Goal: Transaction & Acquisition: Register for event/course

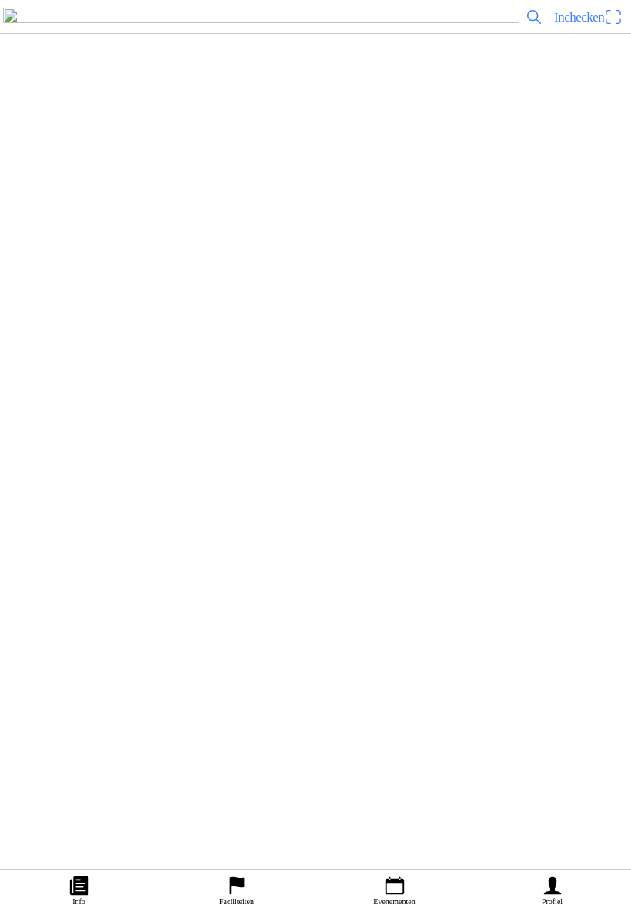
click at [175, 452] on ion-label "Informatie" at bounding box center [154, 443] width 42 height 17
click at [548, 874] on icon "person" at bounding box center [552, 885] width 23 height 23
click at [155, 189] on ion-label "Faciliteiten" at bounding box center [307, 181] width 591 height 15
click at [0, 0] on slot "Twents Zitmaaierteam" at bounding box center [0, 0] width 0 height 0
click at [0, 0] on slot "Evenementen" at bounding box center [0, 0] width 0 height 0
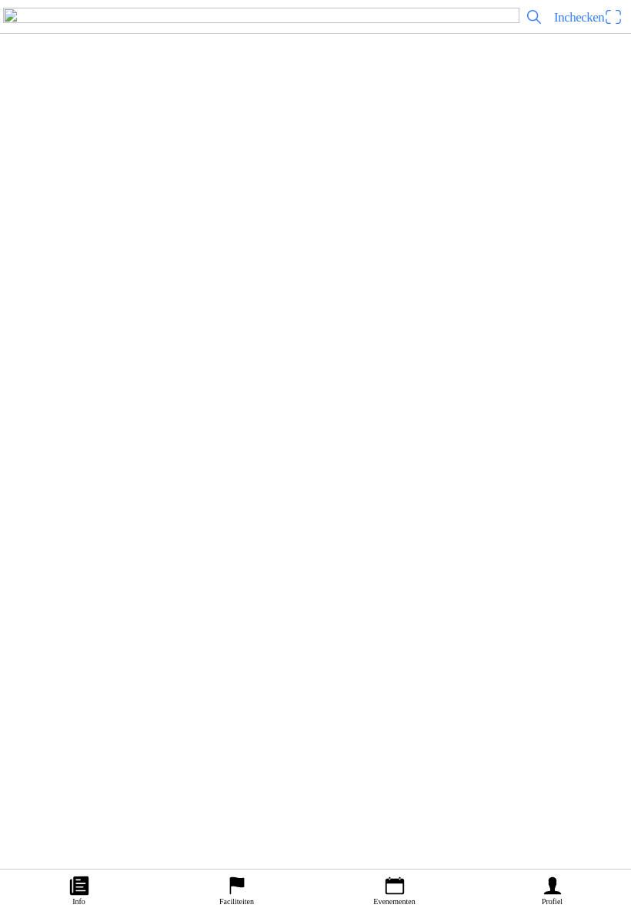
scroll to position [140, 0]
click at [315, 672] on h2 "Demo-zitmaaierrace Fuel Power Festival TZUM" at bounding box center [335, 662] width 535 height 20
click at [73, 222] on span "Ticket kopen" at bounding box center [49, 217] width 48 height 10
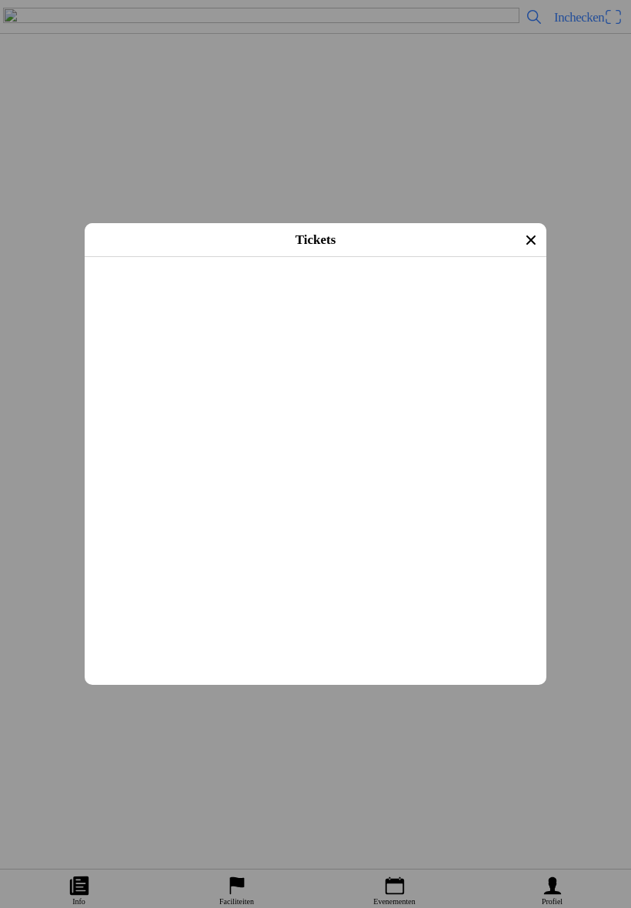
scroll to position [0, 0]
click at [526, 242] on icon "close" at bounding box center [530, 239] width 9 height 9
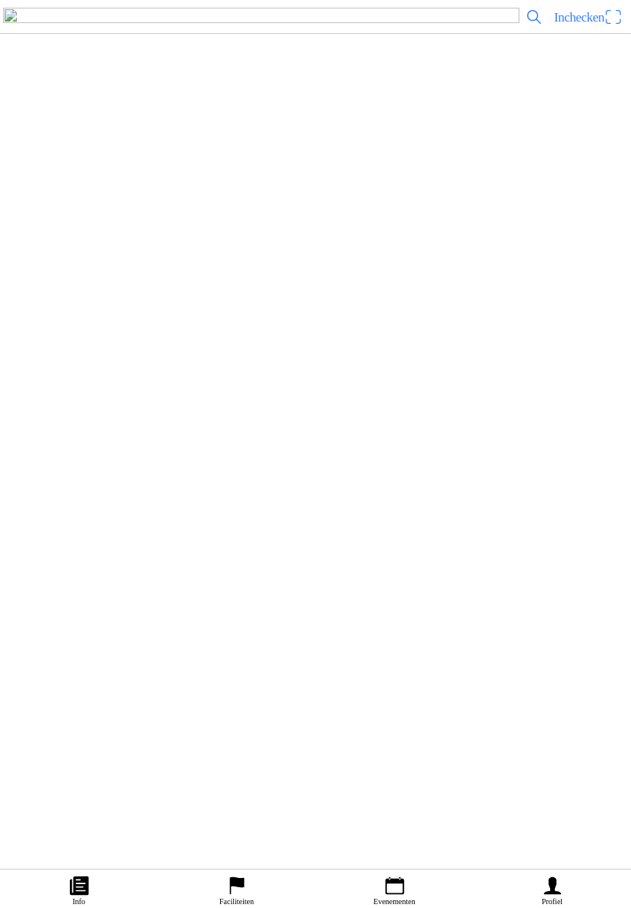
click at [469, 248] on ion-label "Inschrijvingen" at bounding box center [469, 240] width 58 height 17
click at [565, 870] on link "Profiel" at bounding box center [552, 888] width 158 height 38
click at [158, 189] on ion-label "Faciliteiten" at bounding box center [307, 181] width 591 height 15
click at [0, 0] on slot "Twents Zitmaaierteam" at bounding box center [0, 0] width 0 height 0
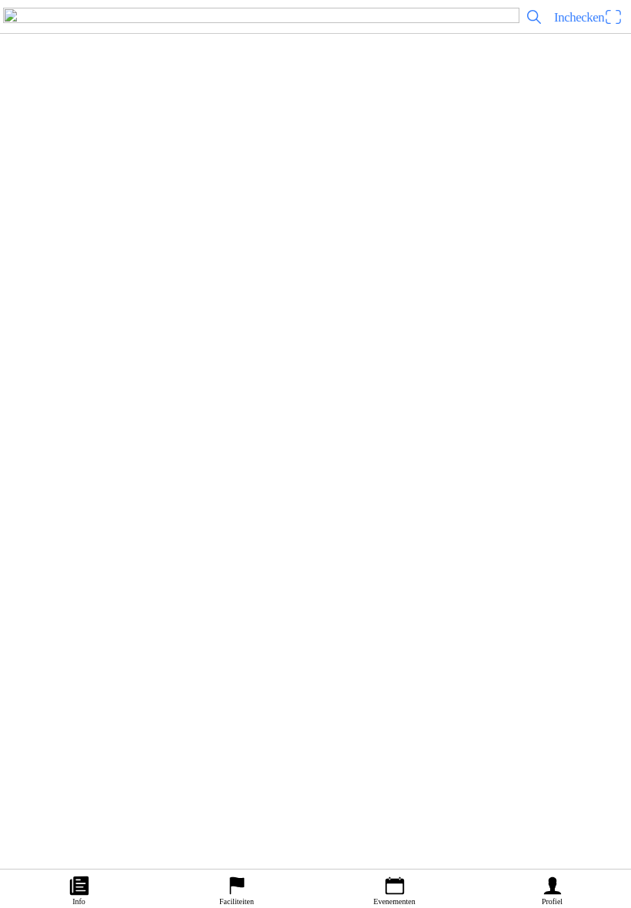
click at [352, 465] on span "Evenementen" at bounding box center [315, 454] width 179 height 21
click at [288, 762] on h2 "Hossen en Crossen ZITMAAIERRACE" at bounding box center [335, 752] width 535 height 20
click at [471, 439] on ion-label "Inschrijvingen" at bounding box center [469, 430] width 58 height 17
